Goal: Use online tool/utility: Utilize a website feature to perform a specific function

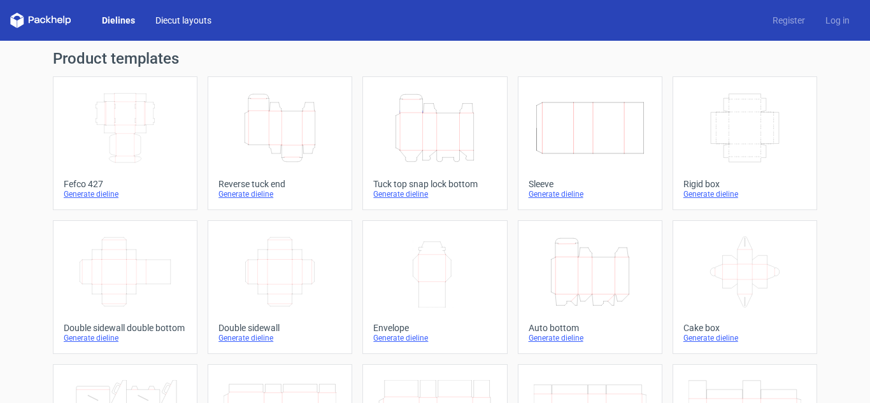
click at [182, 20] on link "Diecut layouts" at bounding box center [183, 20] width 76 height 13
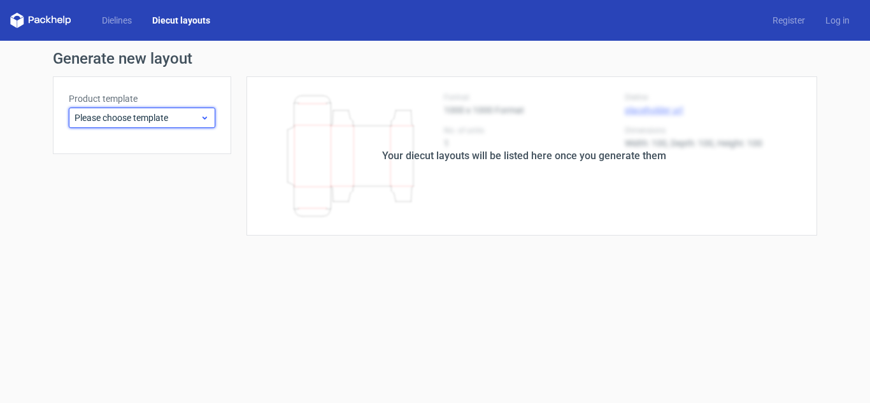
click at [114, 119] on span "Please choose template" at bounding box center [137, 117] width 125 height 13
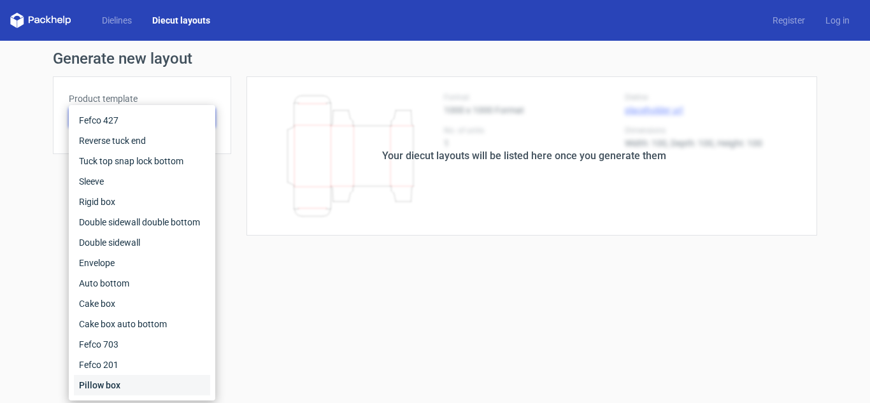
click at [118, 389] on div "Pillow box" at bounding box center [142, 385] width 136 height 20
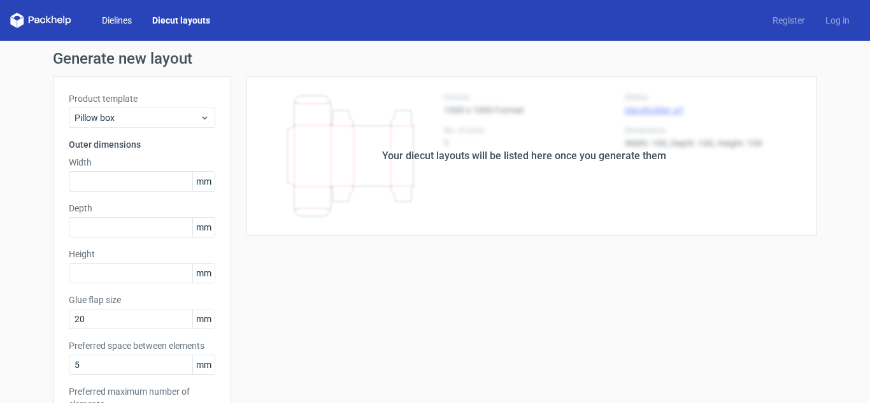
click at [121, 17] on link "Dielines" at bounding box center [117, 20] width 50 height 13
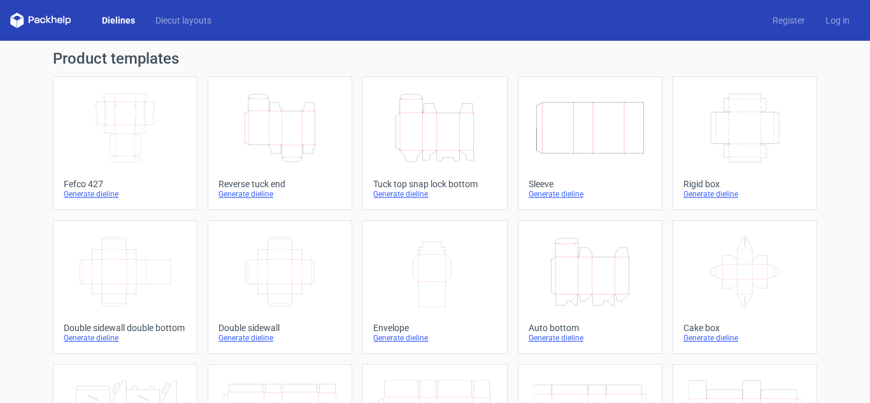
click at [85, 192] on div "Generate dieline" at bounding box center [125, 194] width 123 height 10
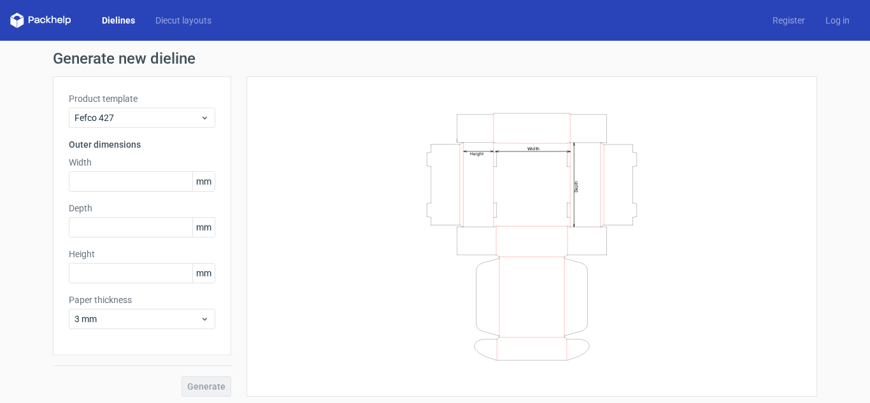
click at [42, 18] on icon at bounding box center [42, 21] width 5 height 6
click at [178, 13] on div "Dielines Diecut layouts" at bounding box center [115, 20] width 211 height 15
click at [178, 18] on link "Diecut layouts" at bounding box center [183, 20] width 76 height 13
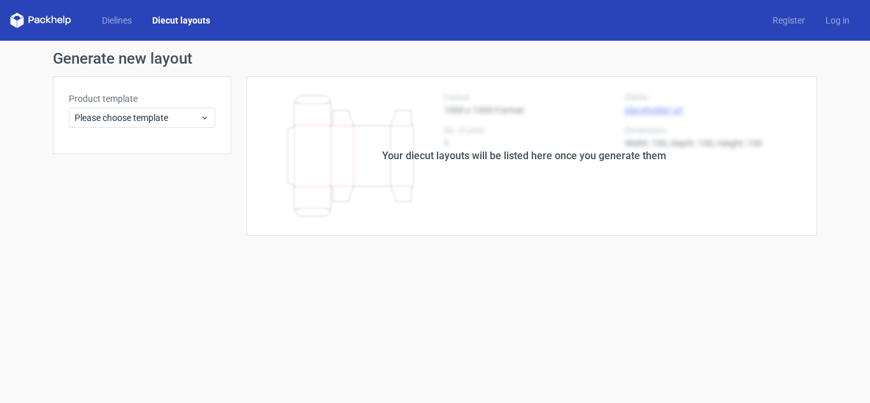
click at [407, 185] on div "Your diecut layouts will be listed here once you generate them" at bounding box center [524, 155] width 586 height 159
click at [104, 118] on span "Please choose template" at bounding box center [137, 117] width 125 height 13
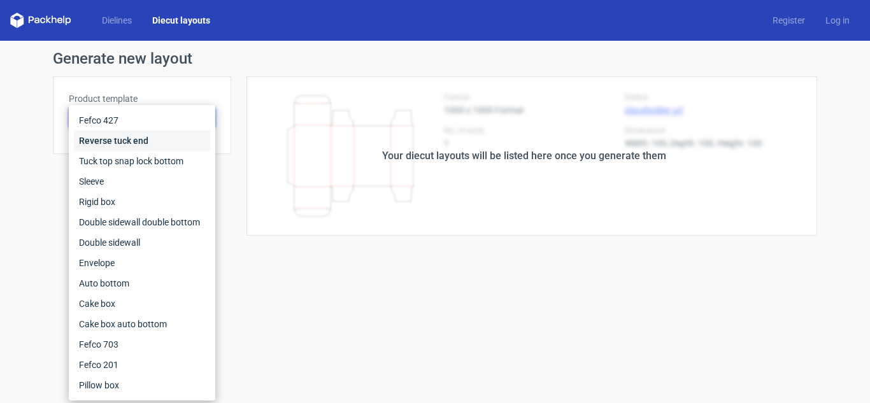
click at [124, 135] on div "Reverse tuck end" at bounding box center [142, 141] width 136 height 20
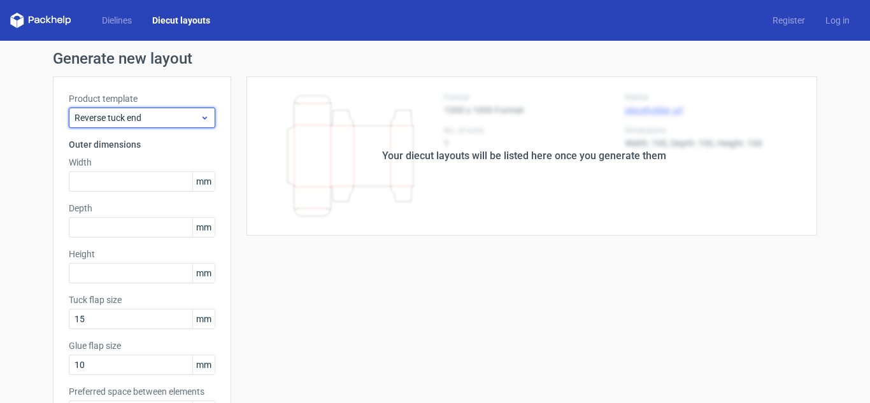
click at [129, 120] on span "Reverse tuck end" at bounding box center [137, 117] width 125 height 13
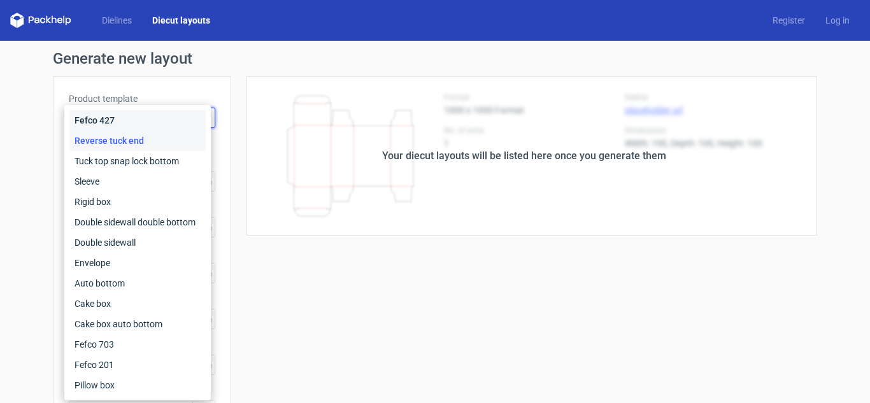
click at [113, 125] on div "Fefco 427" at bounding box center [137, 120] width 136 height 20
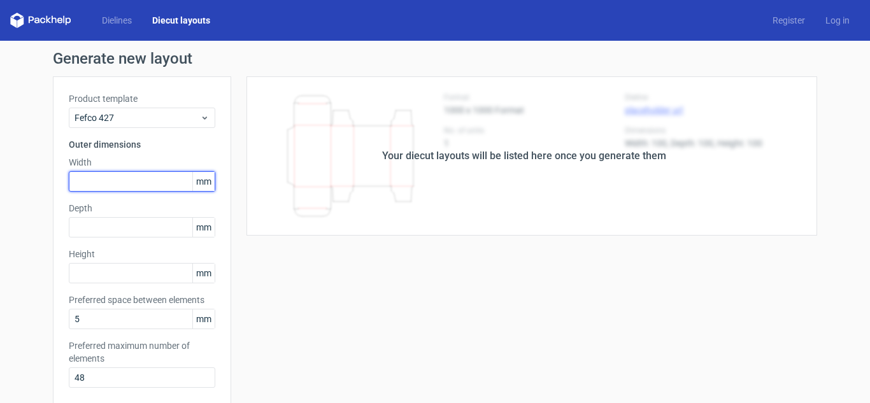
click at [117, 189] on input "text" at bounding box center [142, 181] width 146 height 20
click at [194, 187] on span "mm" at bounding box center [203, 181] width 22 height 19
click at [201, 187] on span "mm" at bounding box center [203, 181] width 22 height 19
click at [203, 184] on span "mm" at bounding box center [203, 181] width 22 height 19
click at [125, 178] on input "text" at bounding box center [142, 181] width 146 height 20
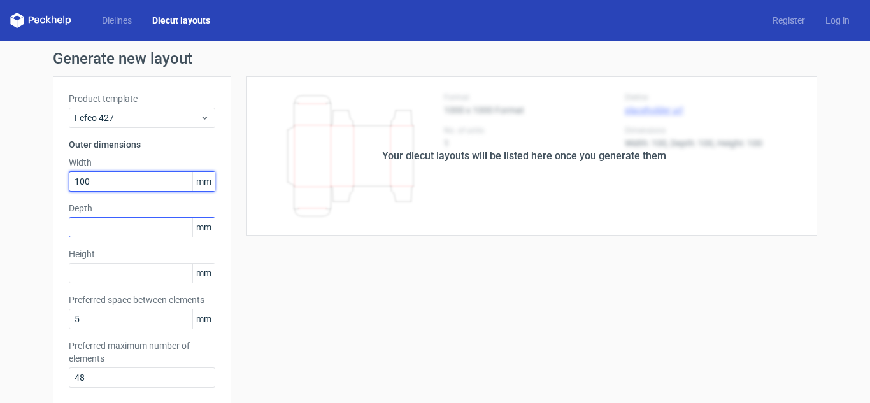
type input "100"
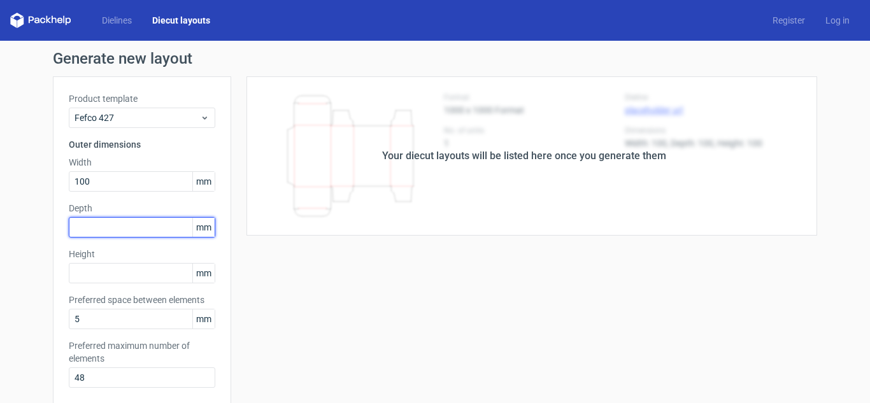
click at [129, 229] on input "text" at bounding box center [142, 227] width 146 height 20
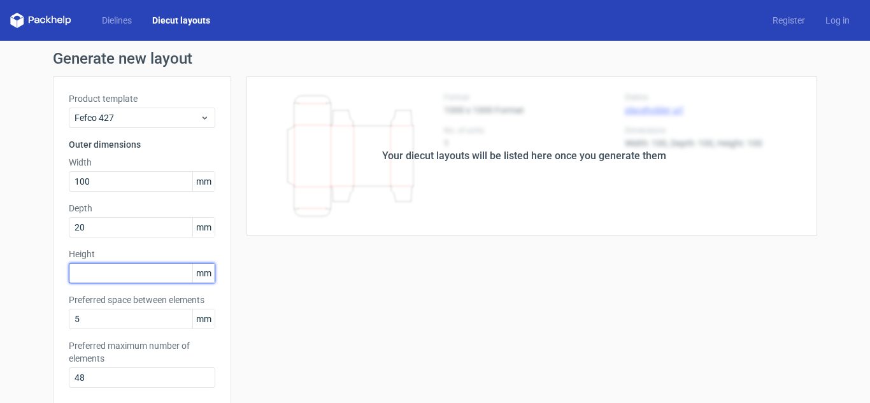
click at [105, 283] on div "Height mm" at bounding box center [142, 266] width 146 height 36
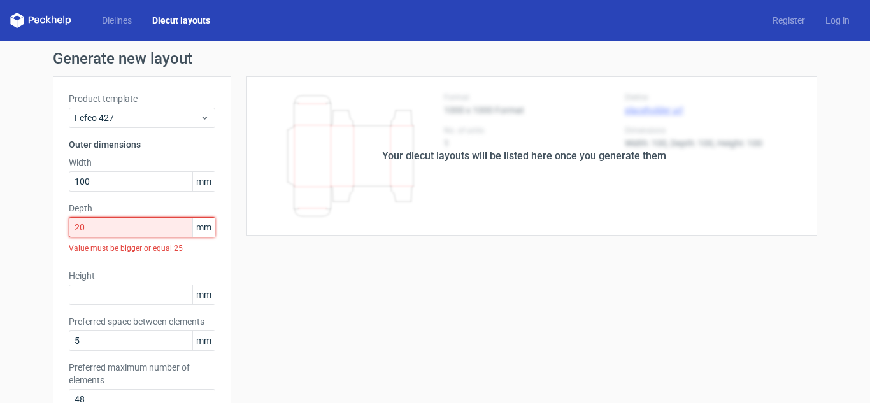
click at [112, 230] on input "20" at bounding box center [142, 227] width 146 height 20
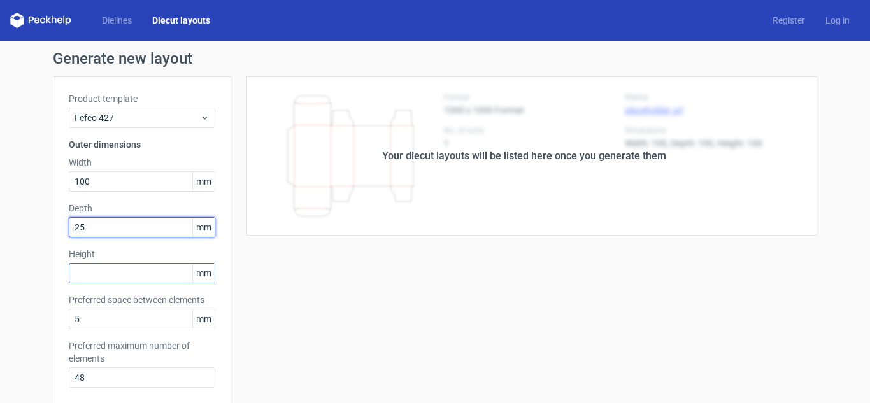
type input "25"
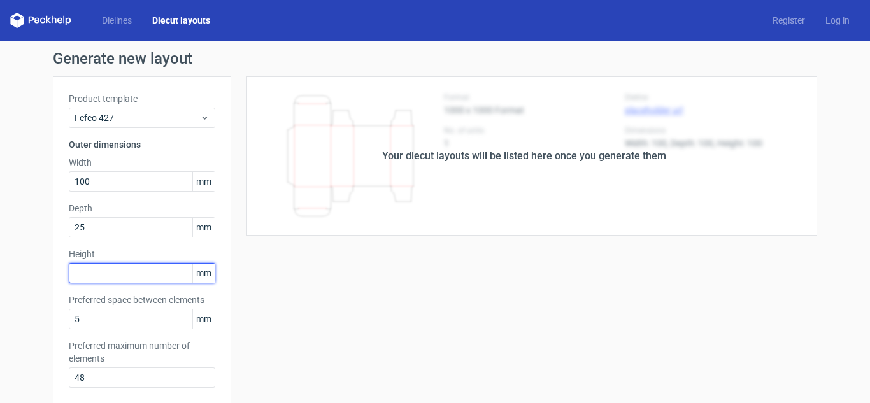
click at [102, 275] on input "text" at bounding box center [142, 273] width 146 height 20
type input "100"
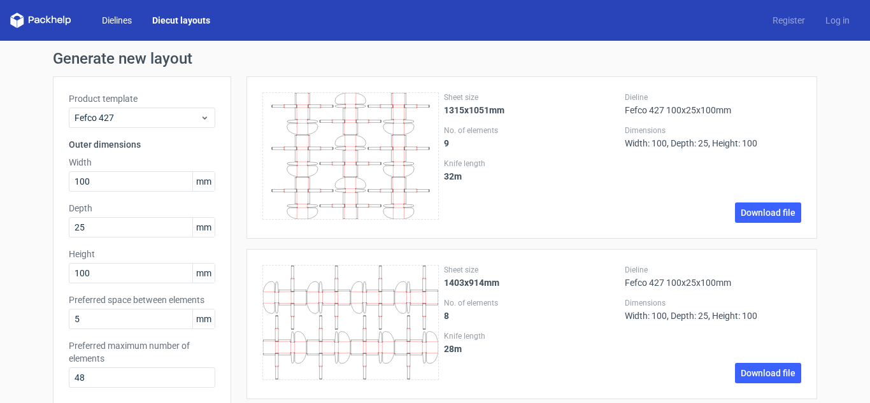
click at [113, 25] on link "Dielines" at bounding box center [117, 20] width 50 height 13
